Goal: Understand process/instructions: Learn how to perform a task or action

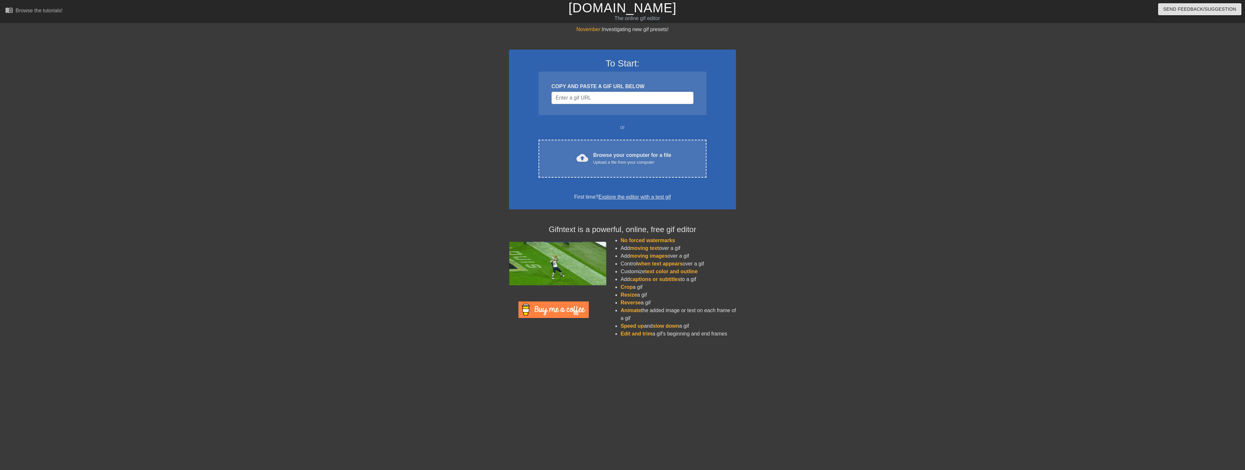
click at [606, 11] on link "[DOMAIN_NAME]" at bounding box center [622, 8] width 108 height 14
click at [621, 18] on div "The online gif editor" at bounding box center [637, 19] width 438 height 8
click at [25, 12] on div "Browse the tutorials!" at bounding box center [39, 11] width 47 height 6
click at [590, 101] on input "Username" at bounding box center [623, 98] width 142 height 12
click at [644, 197] on link "Explore the editor with a test gif" at bounding box center [635, 197] width 72 height 6
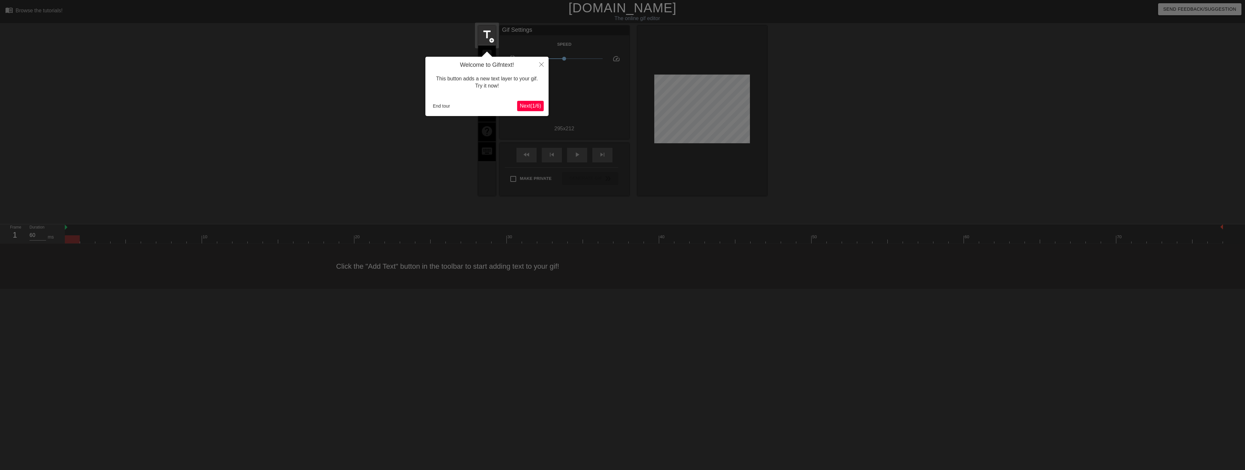
click at [535, 105] on span "Next ( 1 / 6 )" at bounding box center [530, 106] width 21 height 6
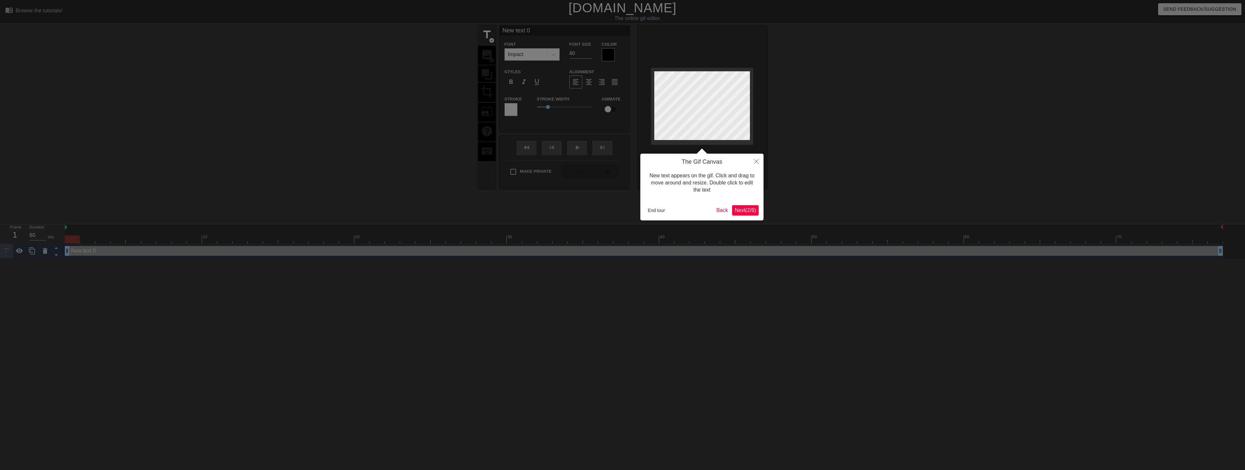
click at [752, 209] on span "Next ( 2 / 6 )" at bounding box center [745, 211] width 21 height 6
